Goal: Task Accomplishment & Management: Complete application form

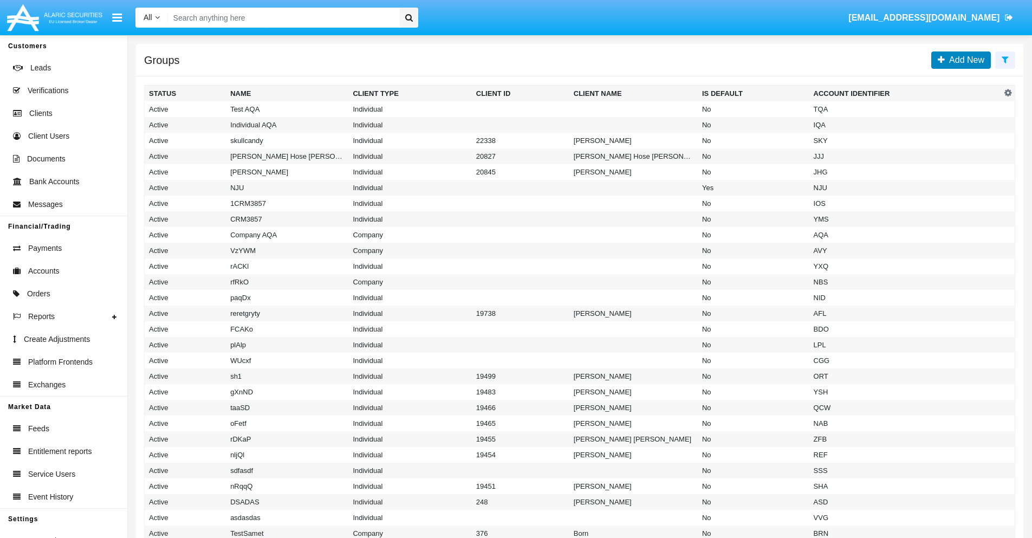
click at [964, 60] on span "Add New" at bounding box center [965, 59] width 40 height 9
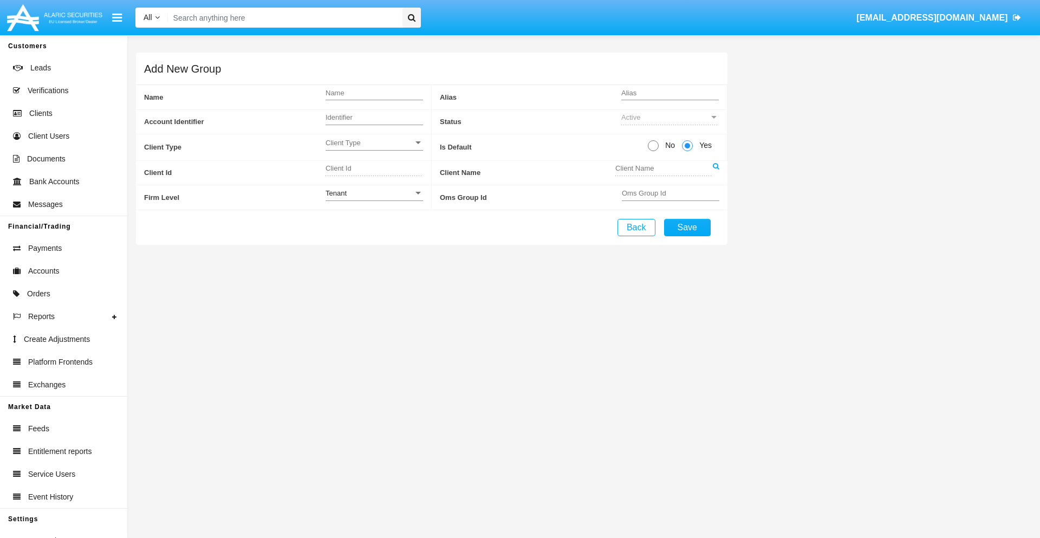
click at [668, 145] on span "No" at bounding box center [668, 145] width 19 height 11
click at [653, 151] on input "No" at bounding box center [653, 151] width 1 height 1
radio input "true"
type input "iSGlX"
type input "X"
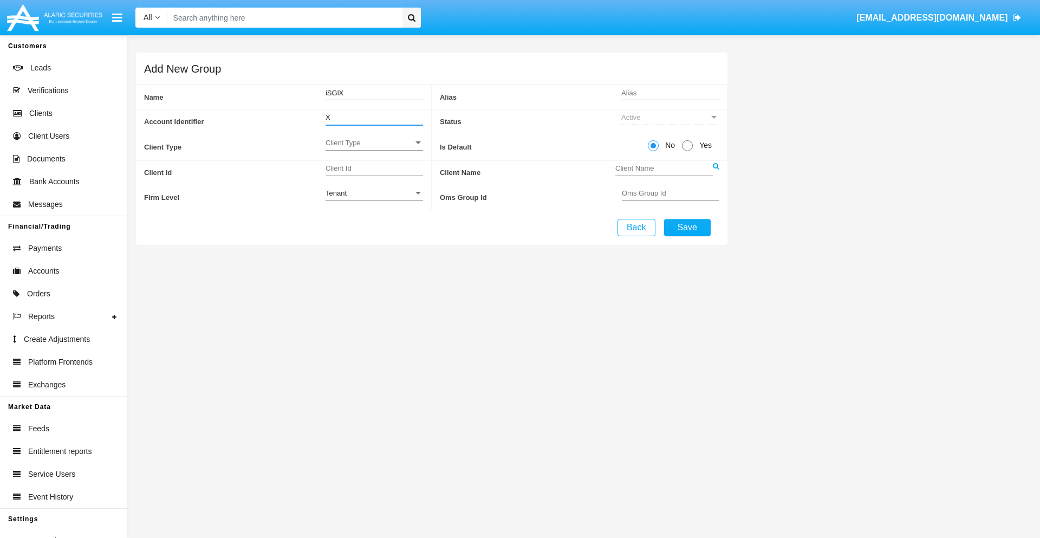
click at [374, 142] on span "Client Type" at bounding box center [370, 142] width 88 height 9
click at [374, 148] on span "Individual" at bounding box center [366, 148] width 80 height 21
click at [374, 193] on div "Tenant" at bounding box center [370, 193] width 88 height 9
click at [374, 199] on span "Tenant" at bounding box center [375, 199] width 98 height 21
type input "LZywG"
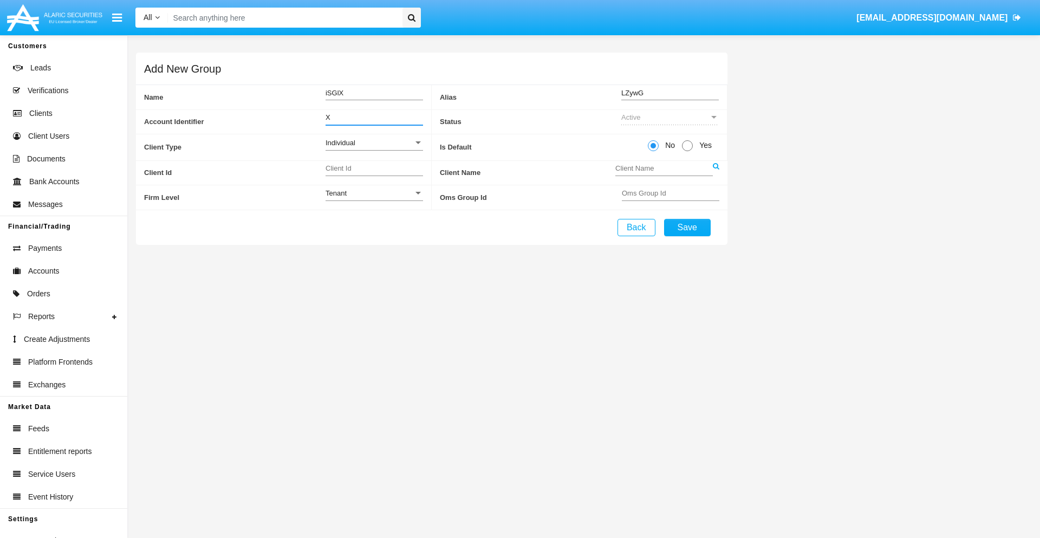
type input "X"
click at [687, 227] on button "Save" at bounding box center [687, 227] width 47 height 17
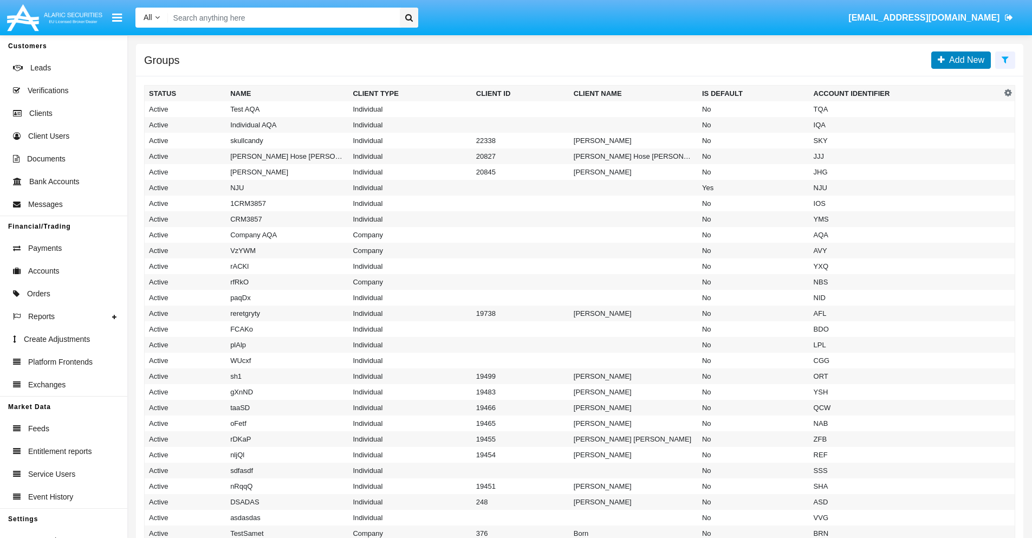
click at [964, 60] on span "Add New" at bounding box center [965, 59] width 40 height 9
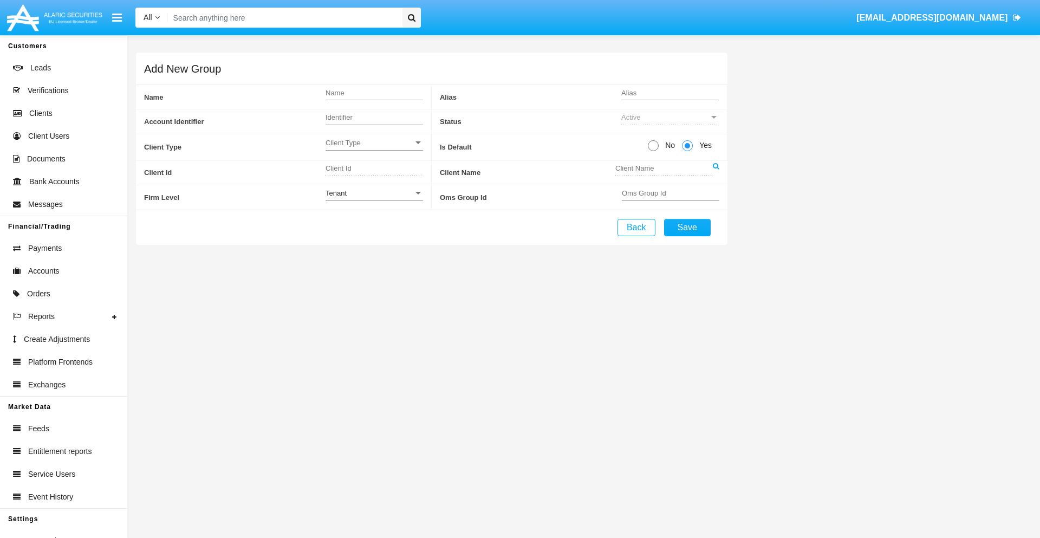
click at [668, 145] on span "No" at bounding box center [668, 145] width 19 height 11
click at [653, 151] on input "No" at bounding box center [653, 151] width 1 height 1
radio input "true"
click at [374, 142] on span "Client Type" at bounding box center [370, 142] width 88 height 9
click at [374, 170] on span "Company" at bounding box center [375, 169] width 98 height 21
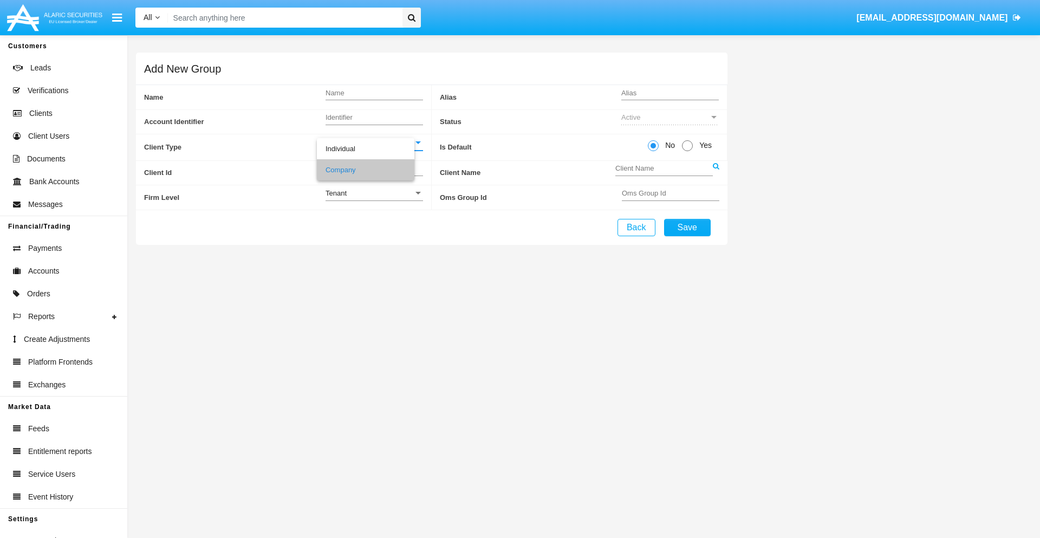
click at [716, 172] on link at bounding box center [716, 173] width 7 height 24
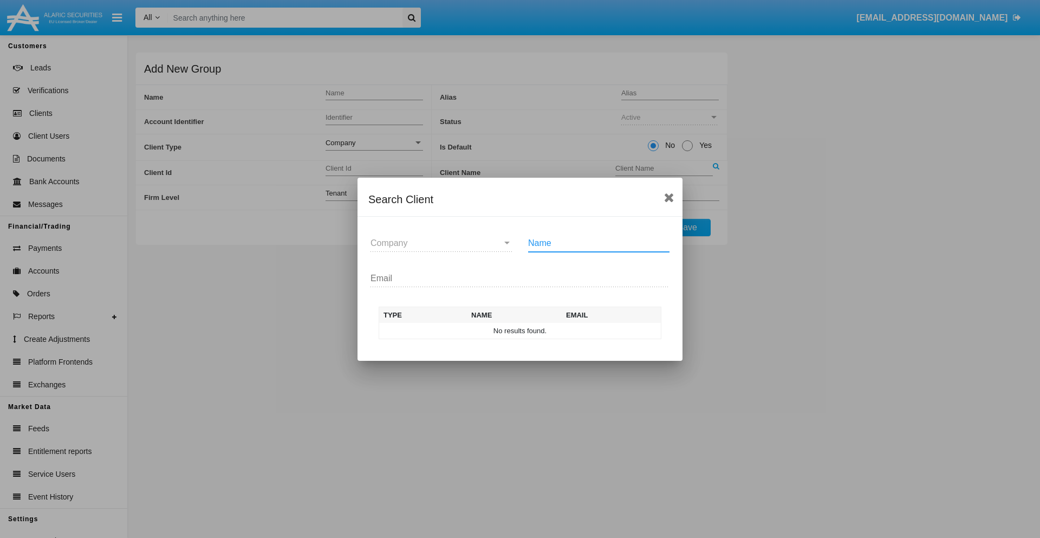
click at [599, 243] on input "Name" at bounding box center [598, 243] width 141 height 10
type input "FlashTurtles"
click at [530, 330] on td "FlashTurtles" at bounding box center [530, 331] width 114 height 16
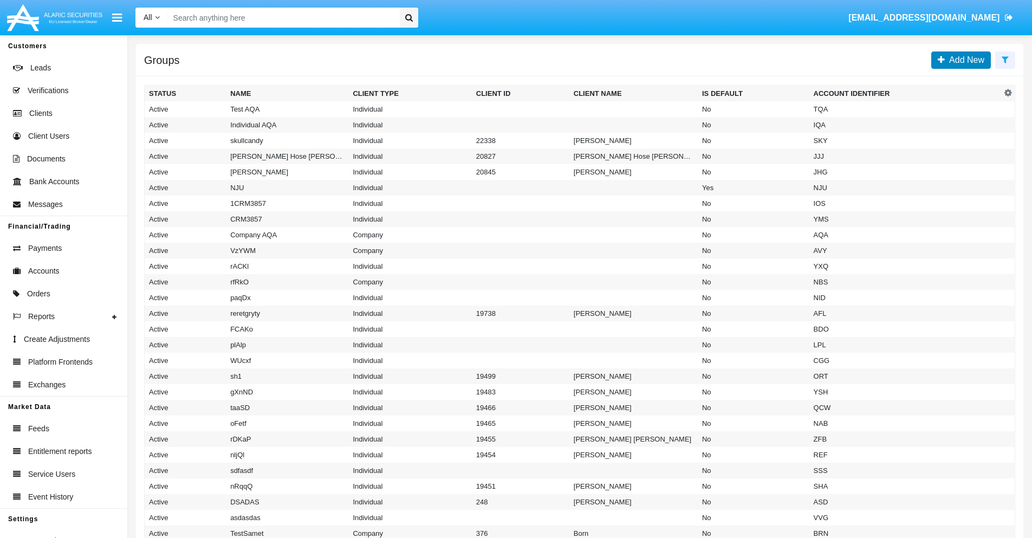
click at [964, 60] on span "Add New" at bounding box center [965, 59] width 40 height 9
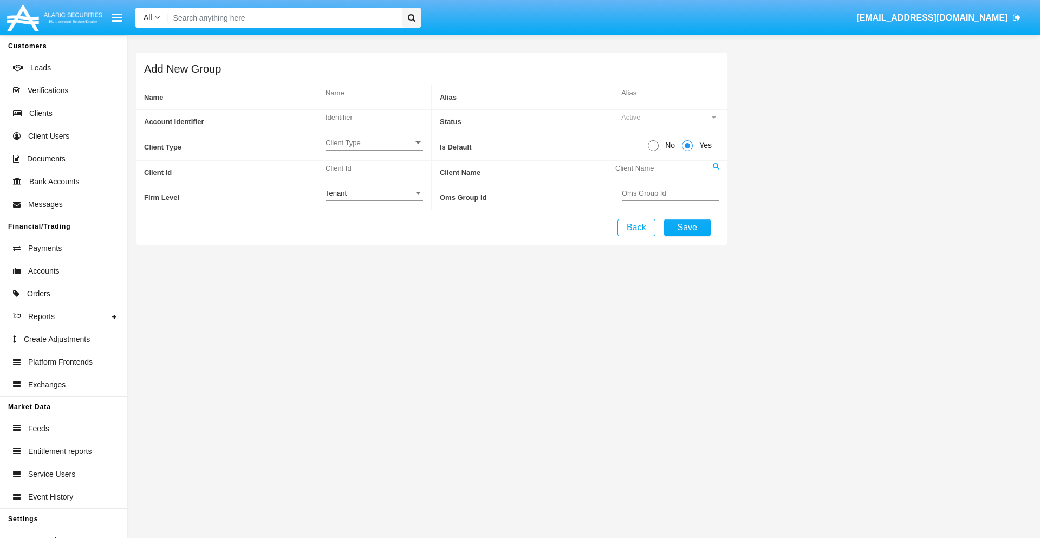
click at [668, 145] on span "No" at bounding box center [668, 145] width 19 height 11
click at [653, 151] on input "No" at bounding box center [653, 151] width 1 height 1
radio input "true"
click at [374, 142] on span "Client Type" at bounding box center [370, 142] width 88 height 9
click at [374, 148] on span "Individual" at bounding box center [375, 148] width 98 height 21
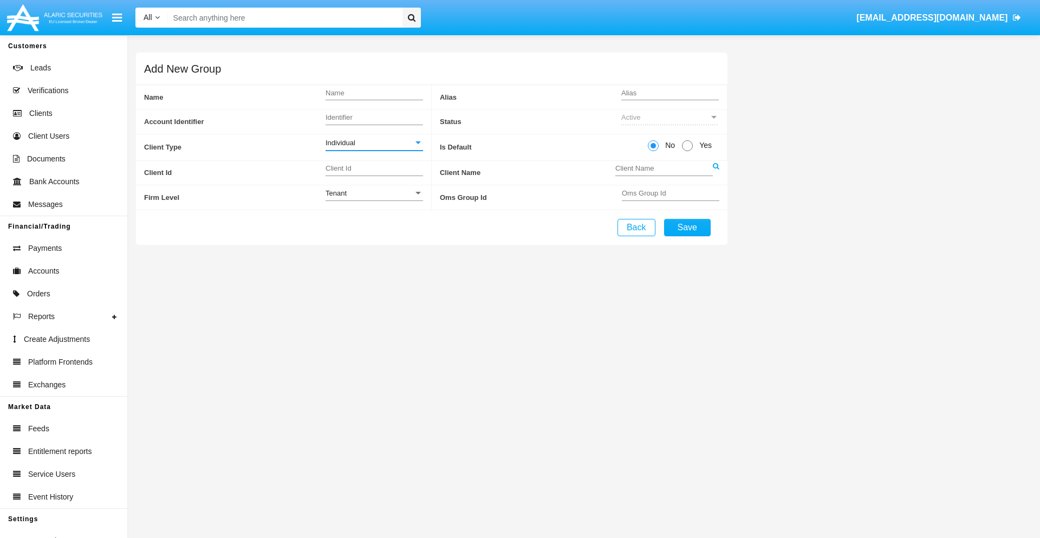
click at [716, 172] on link at bounding box center [716, 173] width 7 height 24
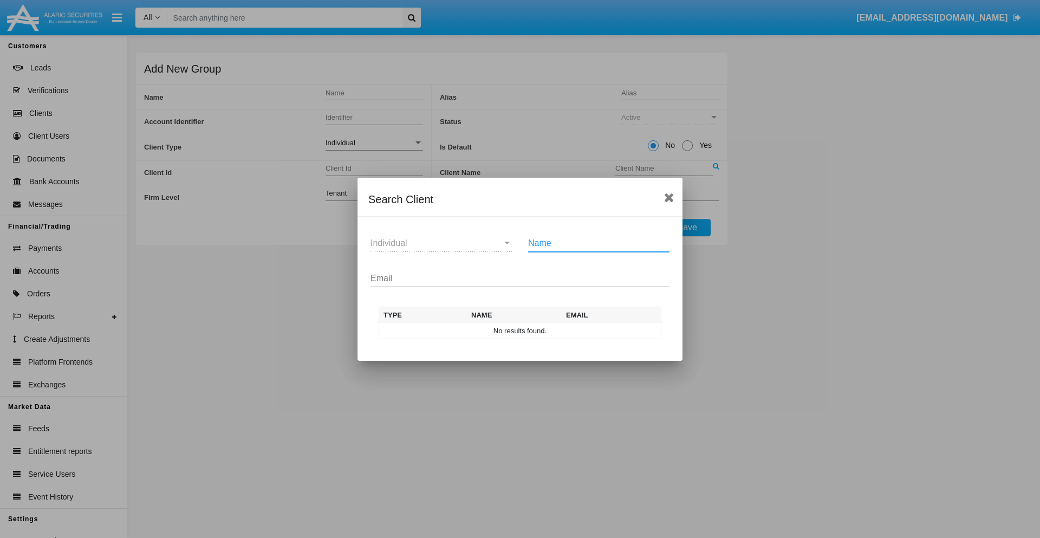
click at [520, 278] on input "Email" at bounding box center [520, 279] width 299 height 10
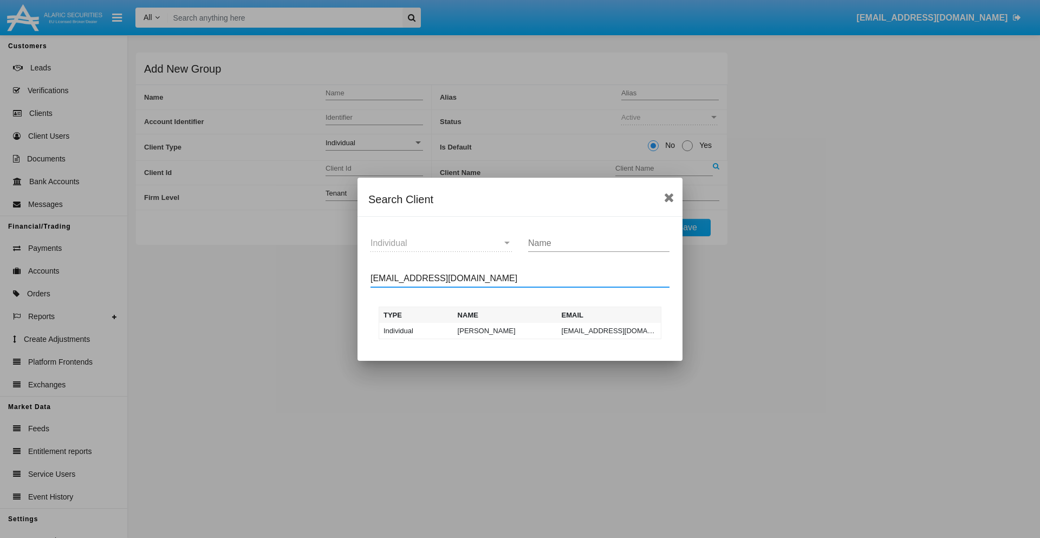
type input "[EMAIL_ADDRESS][DOMAIN_NAME]"
click at [609, 330] on td "[EMAIL_ADDRESS][DOMAIN_NAME]" at bounding box center [609, 331] width 104 height 16
